Goal: Information Seeking & Learning: Learn about a topic

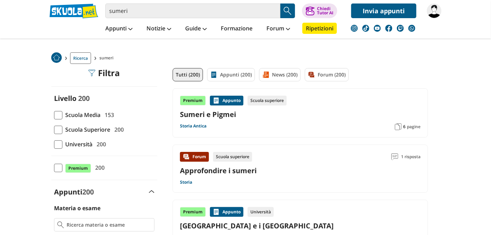
scroll to position [35, 0]
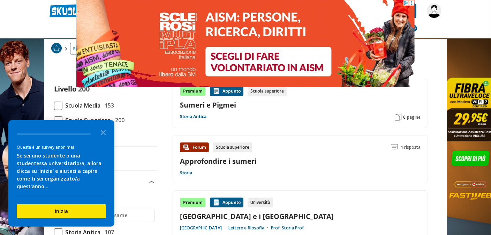
click at [105, 139] on icon "Close the survey" at bounding box center [103, 132] width 14 height 14
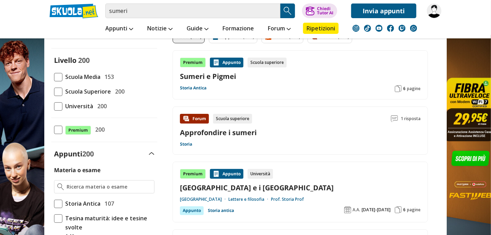
scroll to position [0, 0]
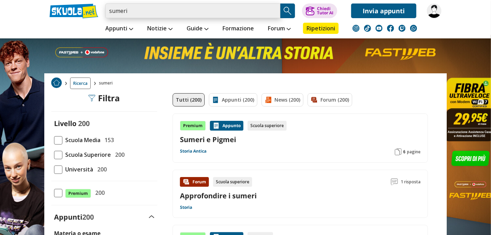
click at [178, 11] on input "sumeri" at bounding box center [192, 10] width 175 height 15
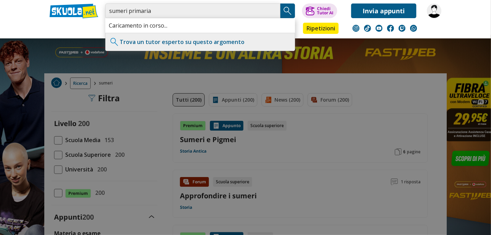
type input "sumeri primaria"
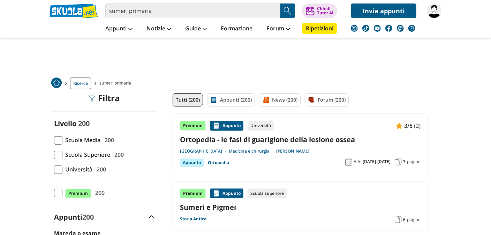
drag, startPoint x: 0, startPoint y: 0, endPoint x: 288, endPoint y: 10, distance: 288.5
click at [288, 10] on img "Search Button" at bounding box center [288, 11] width 10 height 10
